Goal: Find specific page/section: Find specific page/section

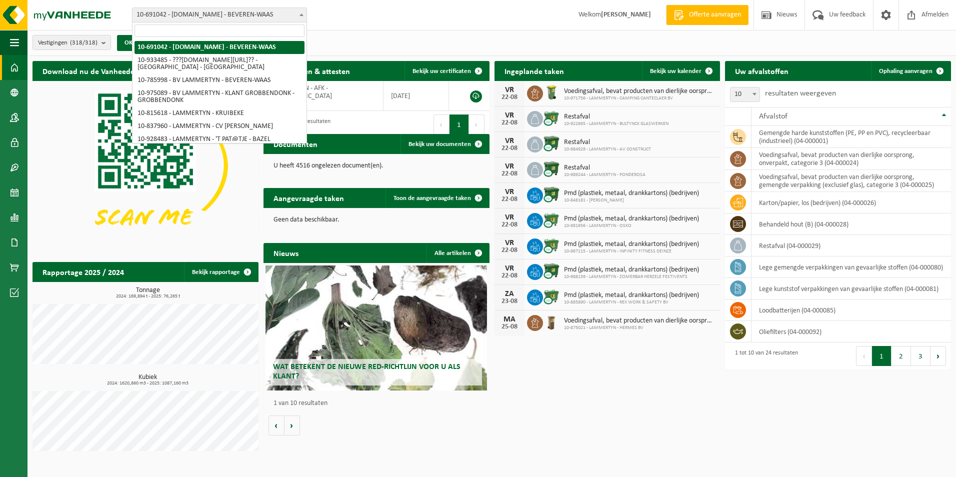
click at [209, 13] on span "10-691042 - [DOMAIN_NAME] - BEVEREN-WAAS" at bounding box center [219, 15] width 174 height 14
click at [196, 28] on input "search" at bounding box center [219, 30] width 170 height 12
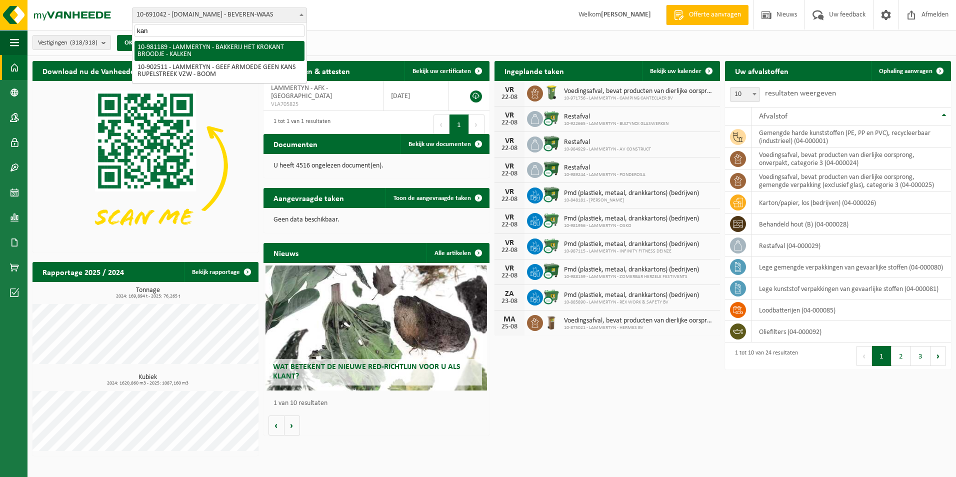
type input "kant"
select select "161804"
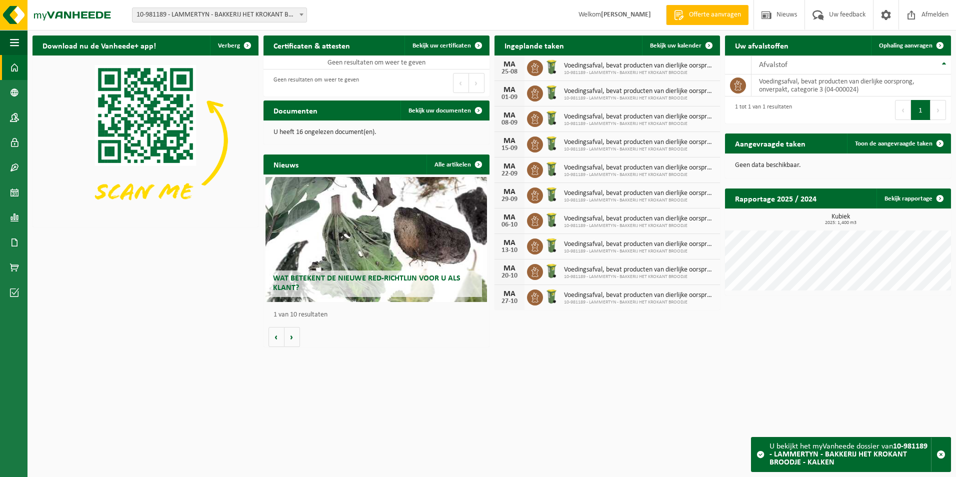
click at [215, 13] on span "10-981189 - LAMMERTYN - BAKKERIJ HET KROKANT BROODJE - KALKEN" at bounding box center [219, 15] width 174 height 14
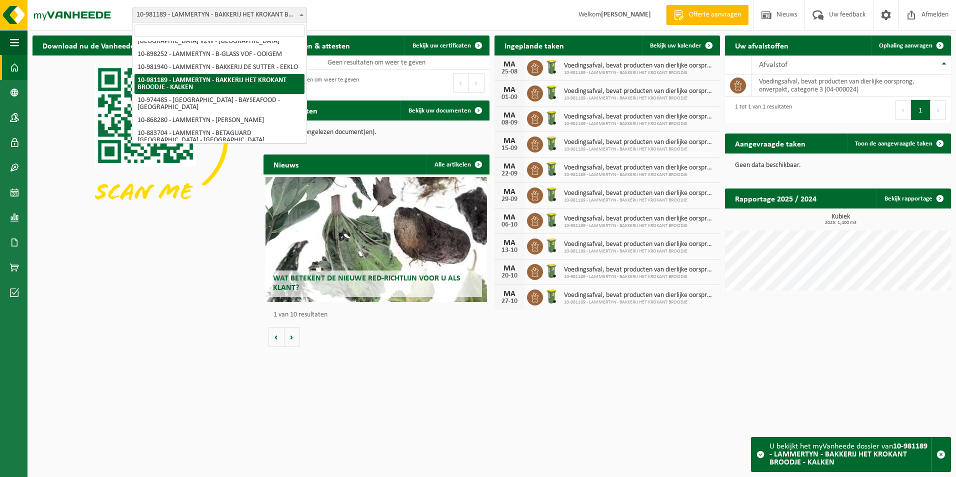
scroll to position [545, 0]
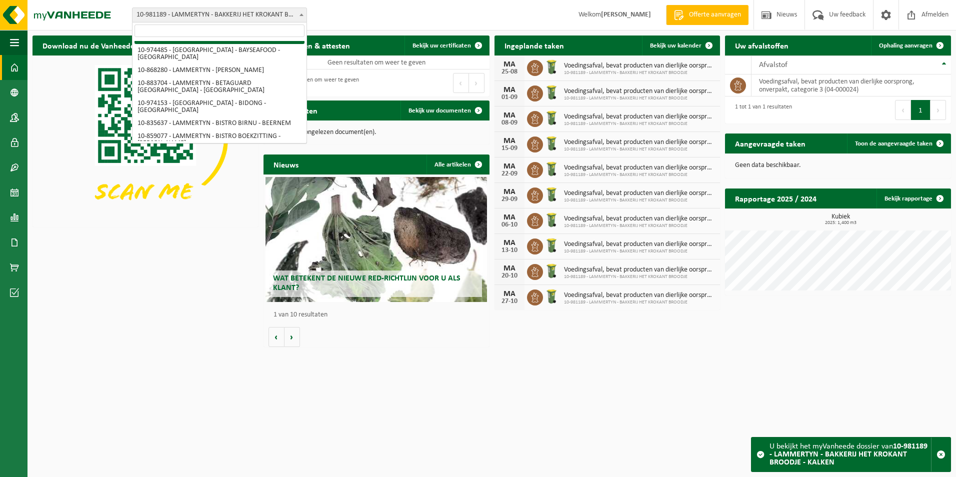
click at [208, 11] on span "10-981189 - LAMMERTYN - BAKKERIJ HET KROKANT BROODJE - KALKEN" at bounding box center [219, 15] width 174 height 14
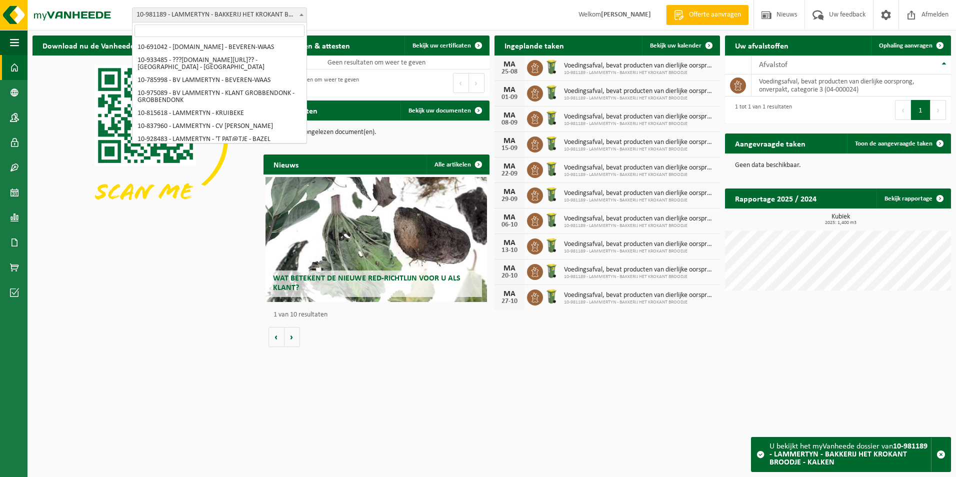
click at [224, 11] on span "10-981189 - LAMMERTYN - BAKKERIJ HET KROKANT BROODJE - KALKEN" at bounding box center [219, 15] width 174 height 14
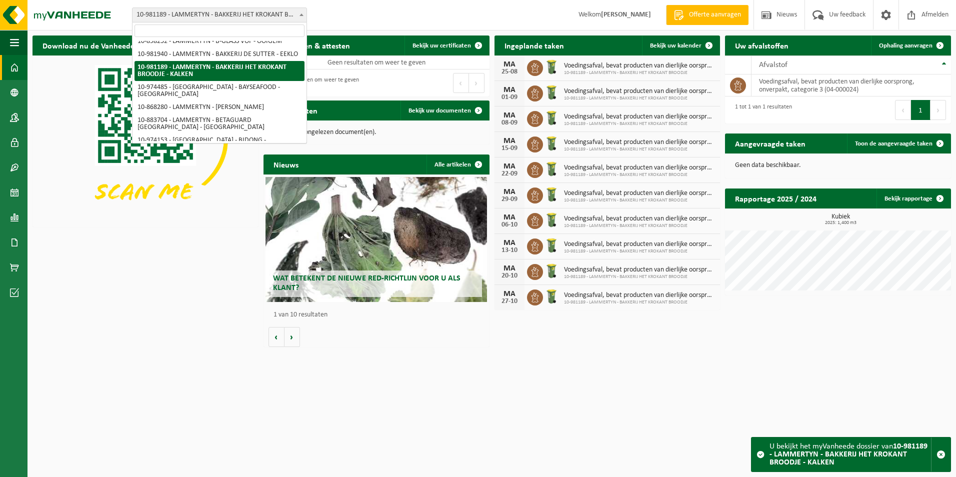
click at [226, 33] on input "search" at bounding box center [219, 30] width 170 height 12
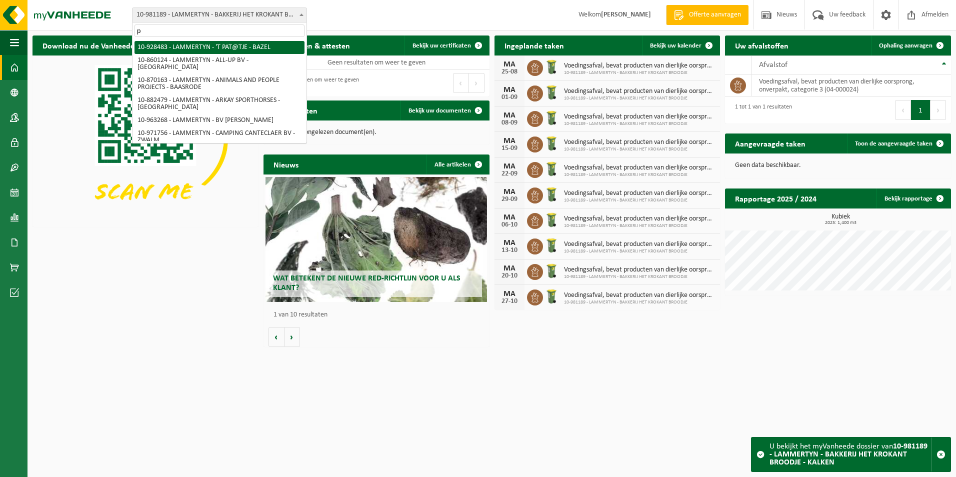
type input "po"
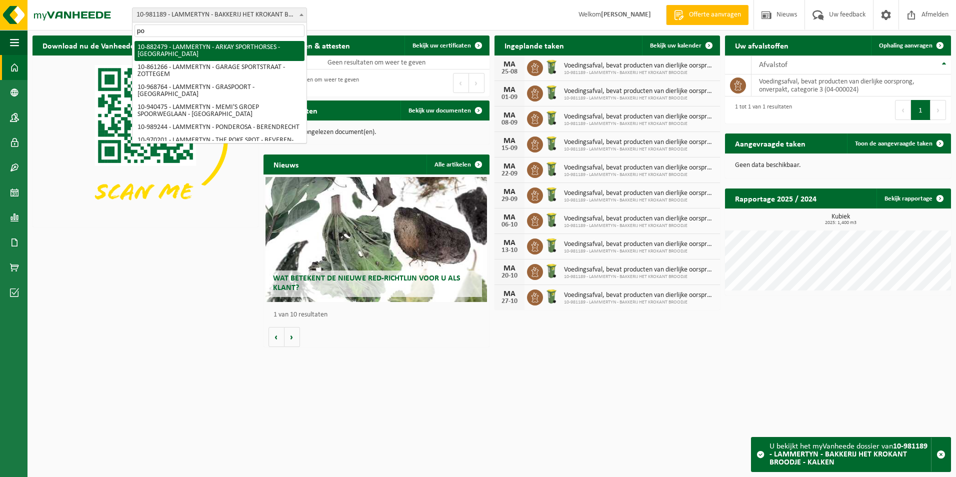
select select "110949"
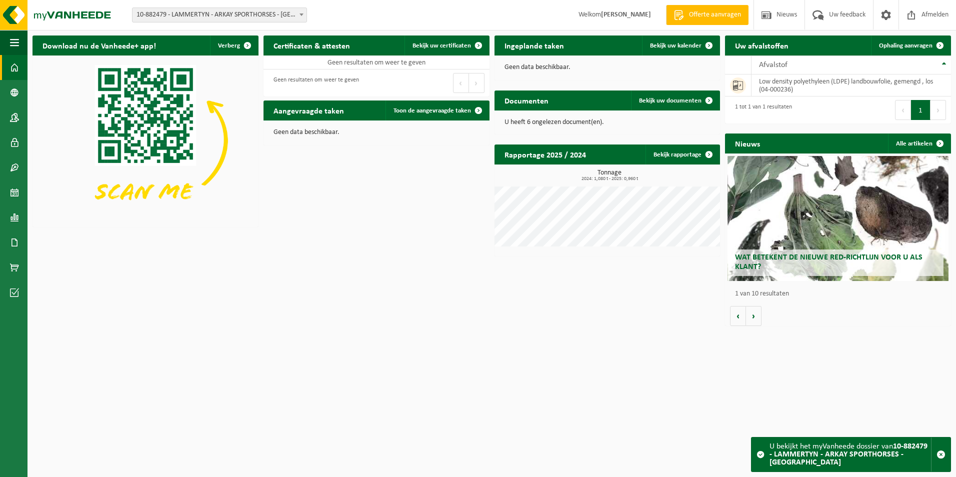
click at [246, 12] on span "10-882479 - LAMMERTYN - ARKAY SPORTHORSES - [GEOGRAPHIC_DATA]" at bounding box center [219, 15] width 174 height 14
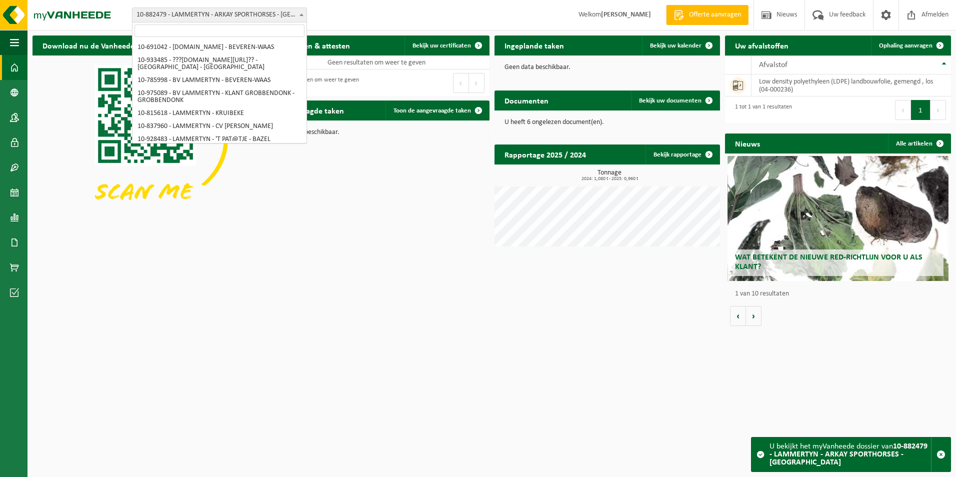
scroll to position [343, 0]
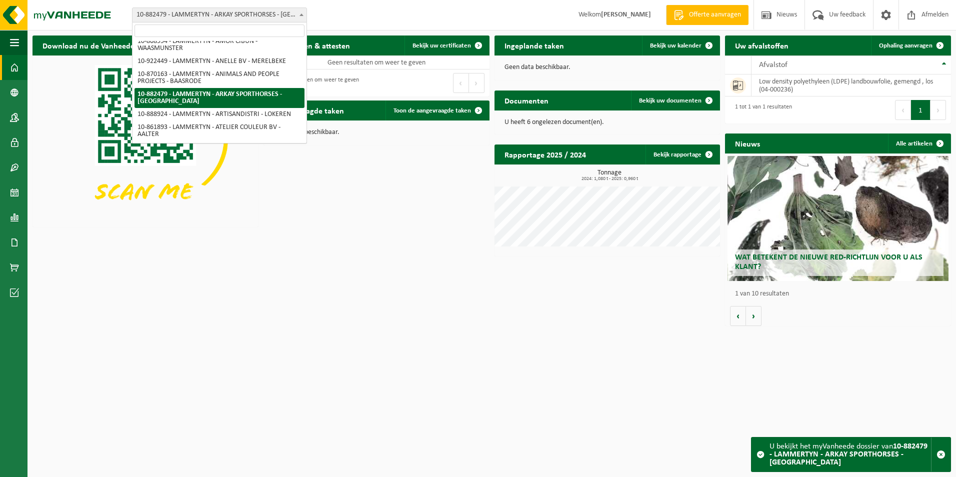
click at [217, 28] on input "search" at bounding box center [219, 30] width 170 height 12
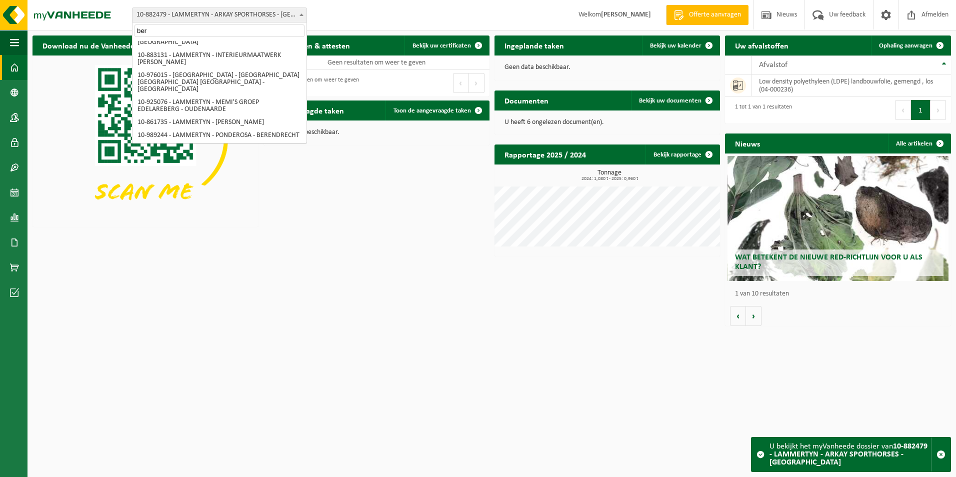
scroll to position [0, 0]
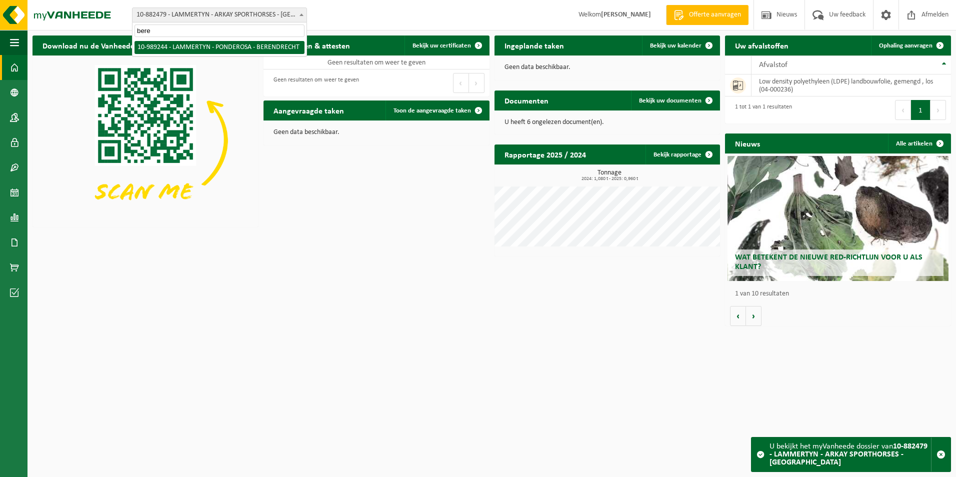
type input "beren"
select select "168313"
